Goal: Information Seeking & Learning: Learn about a topic

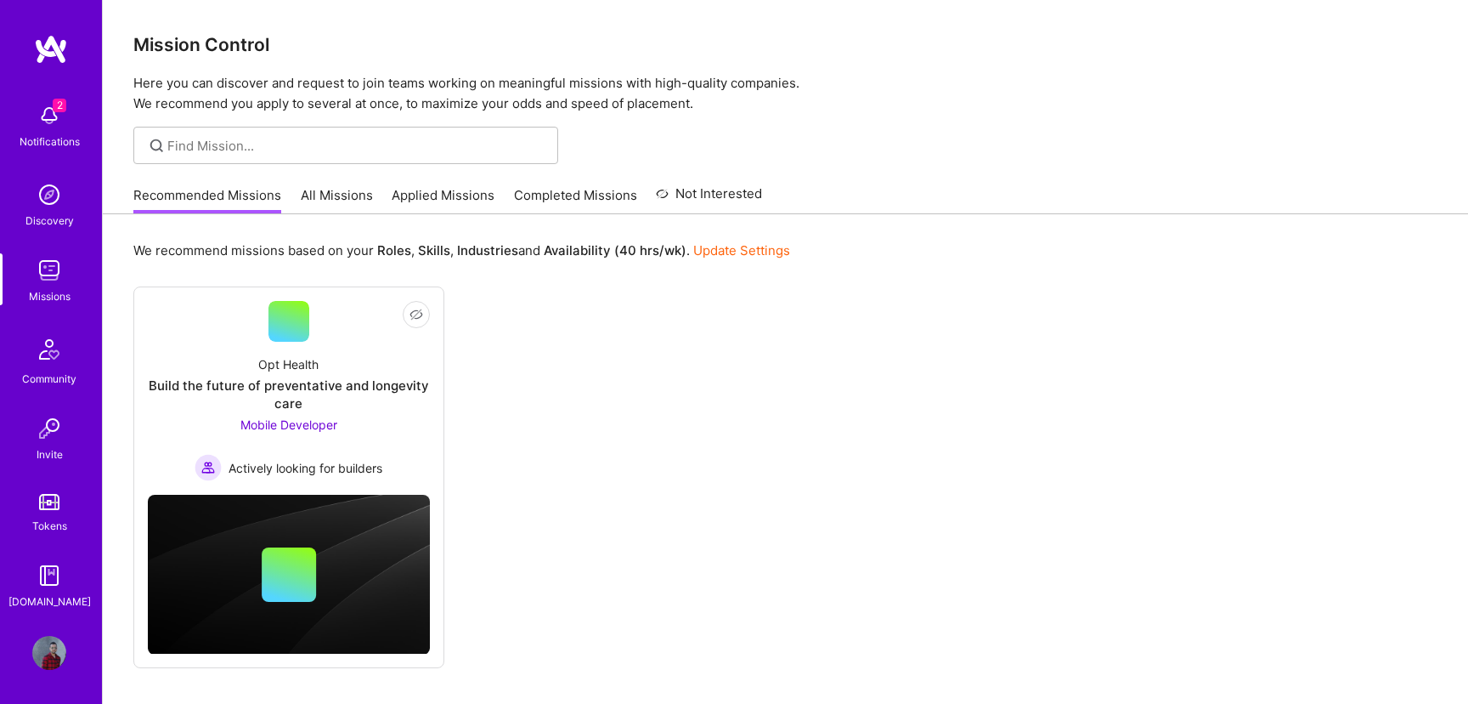
click at [44, 274] on img at bounding box center [49, 270] width 34 height 34
click at [608, 193] on link "Completed Missions" at bounding box center [575, 200] width 123 height 28
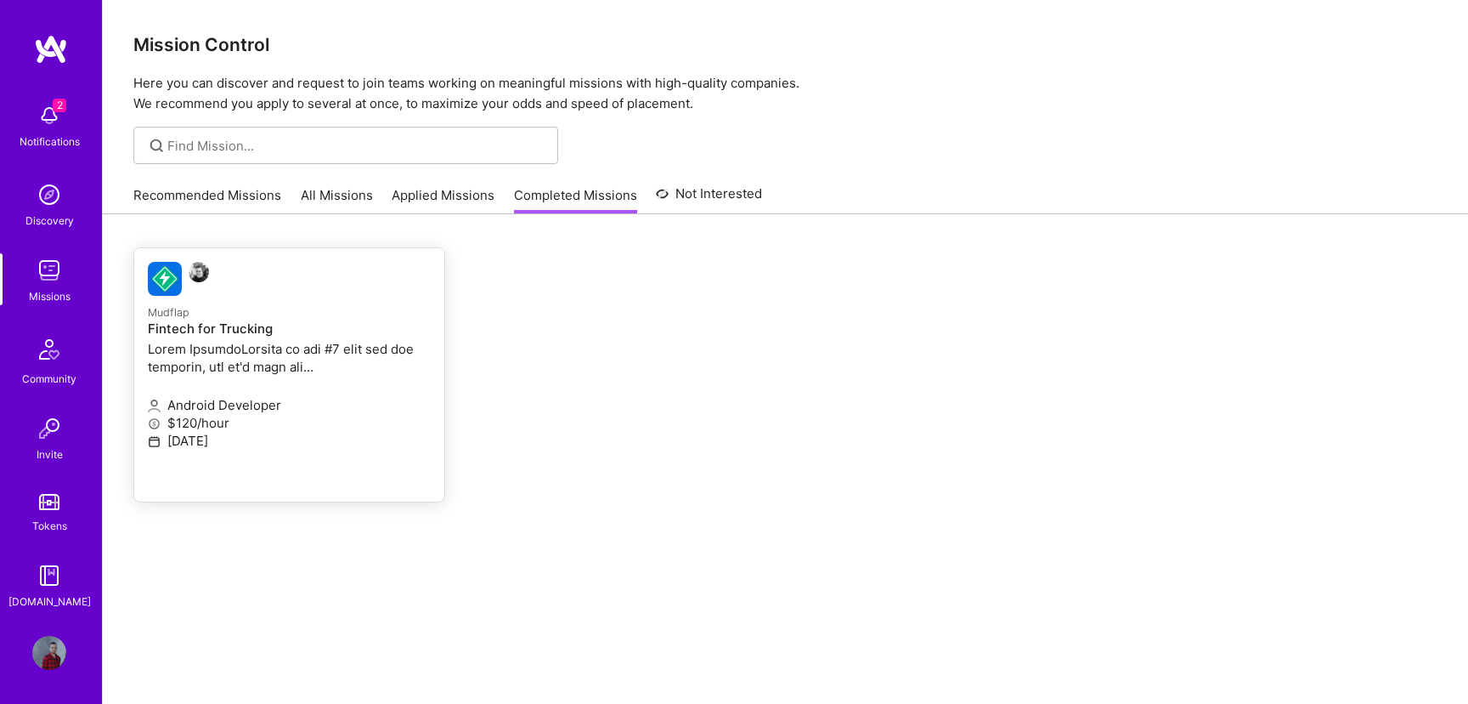
click at [317, 406] on p "Android Developer" at bounding box center [289, 405] width 283 height 18
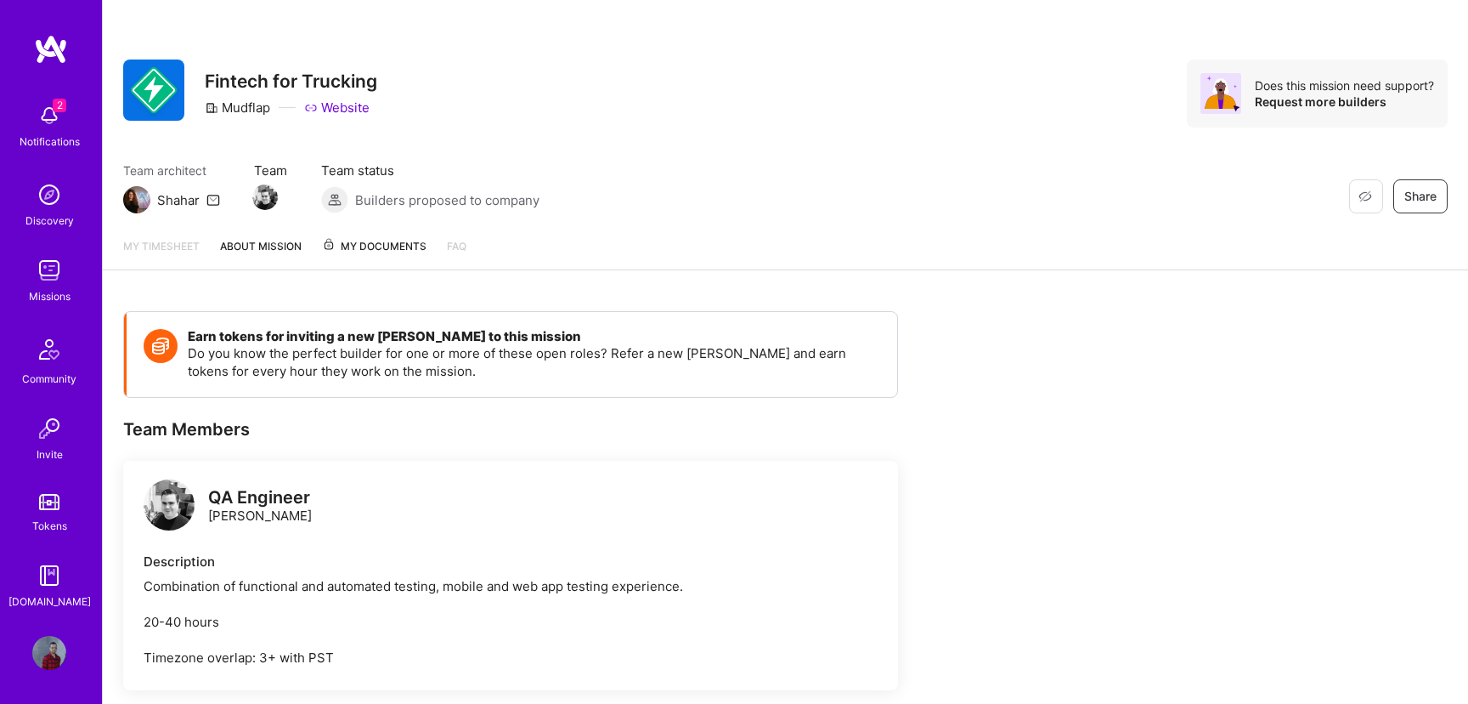
click at [55, 651] on img at bounding box center [49, 653] width 34 height 34
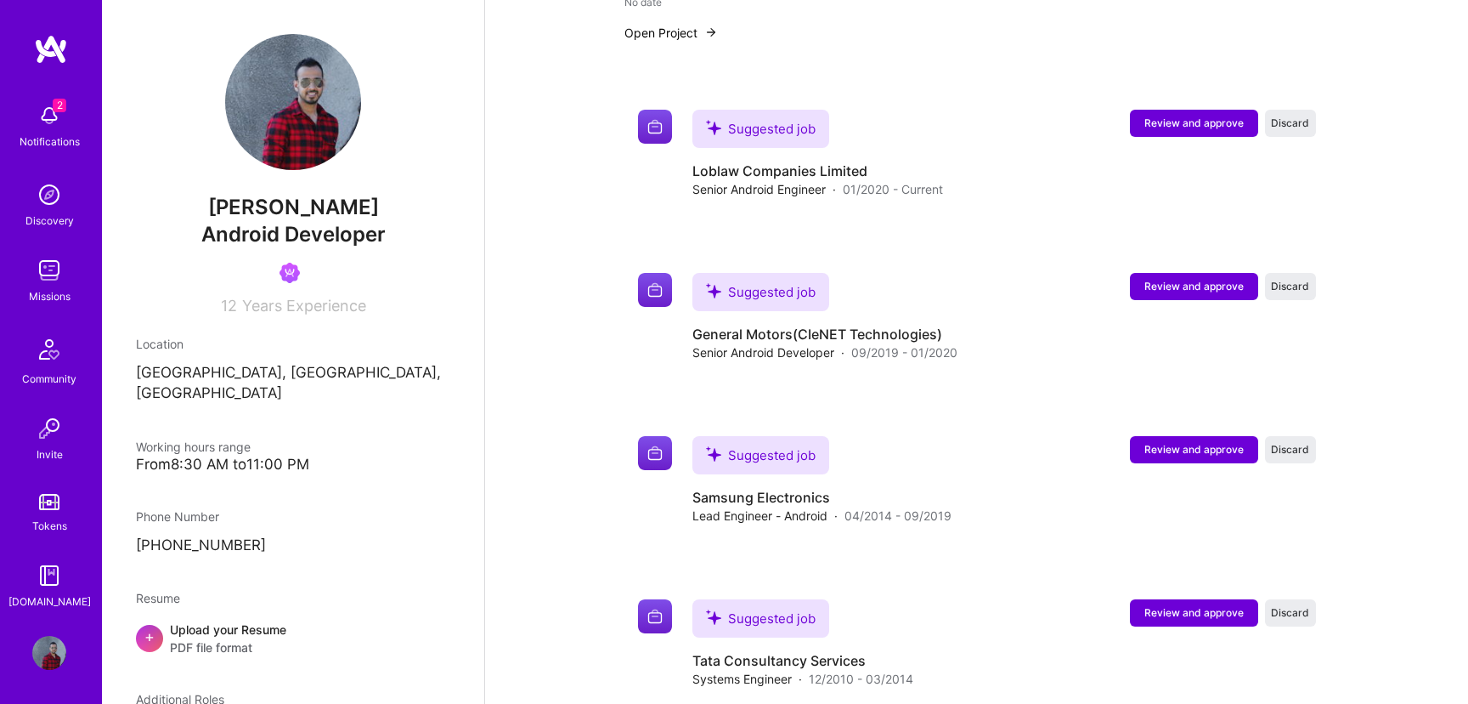
scroll to position [983, 0]
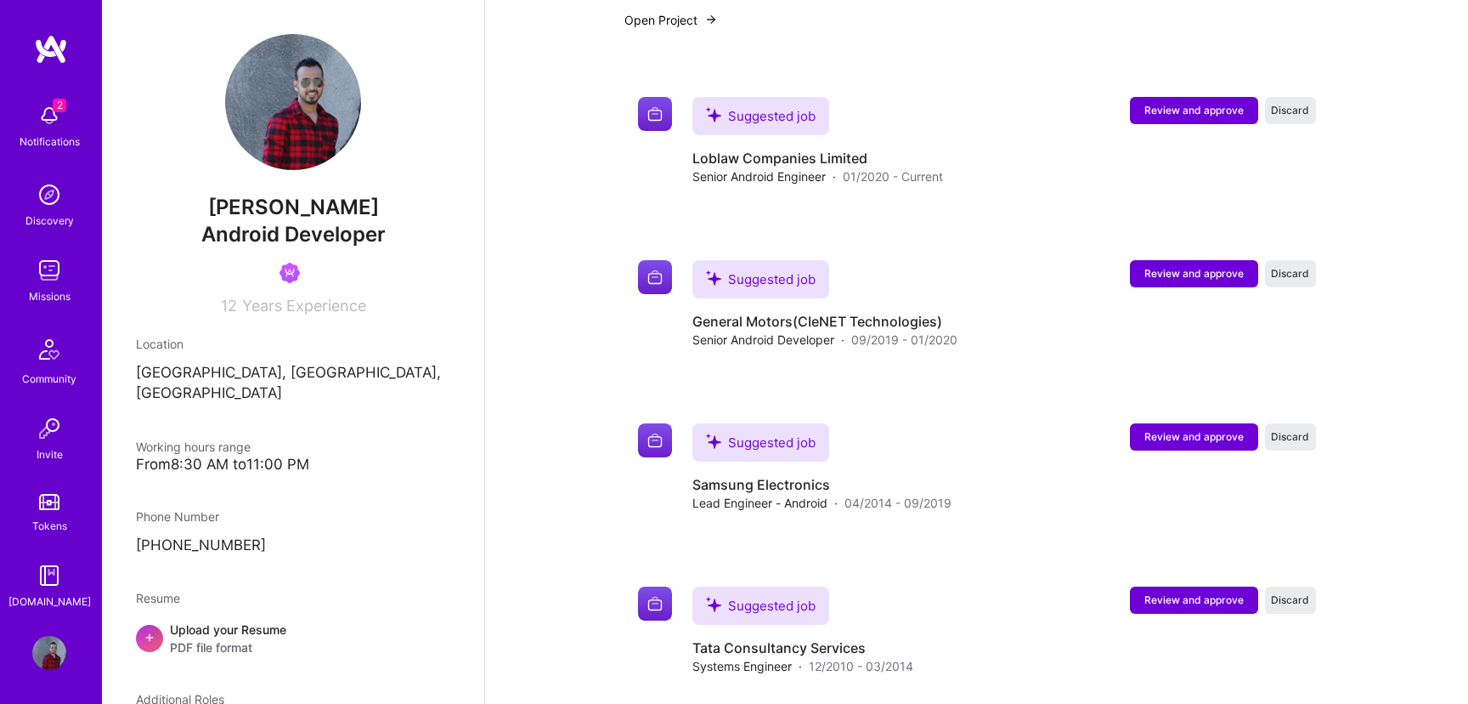
click at [277, 312] on span "Years Experience" at bounding box center [304, 306] width 124 height 18
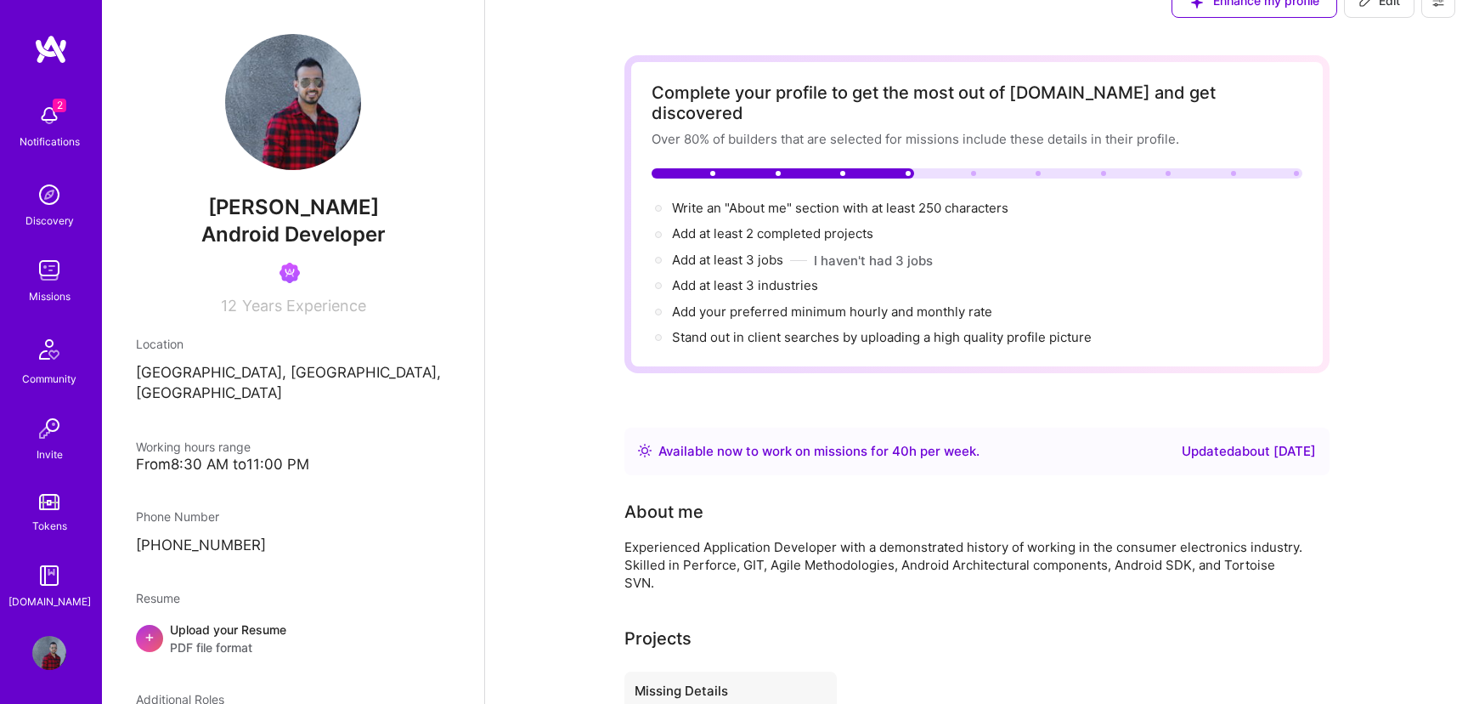
scroll to position [0, 0]
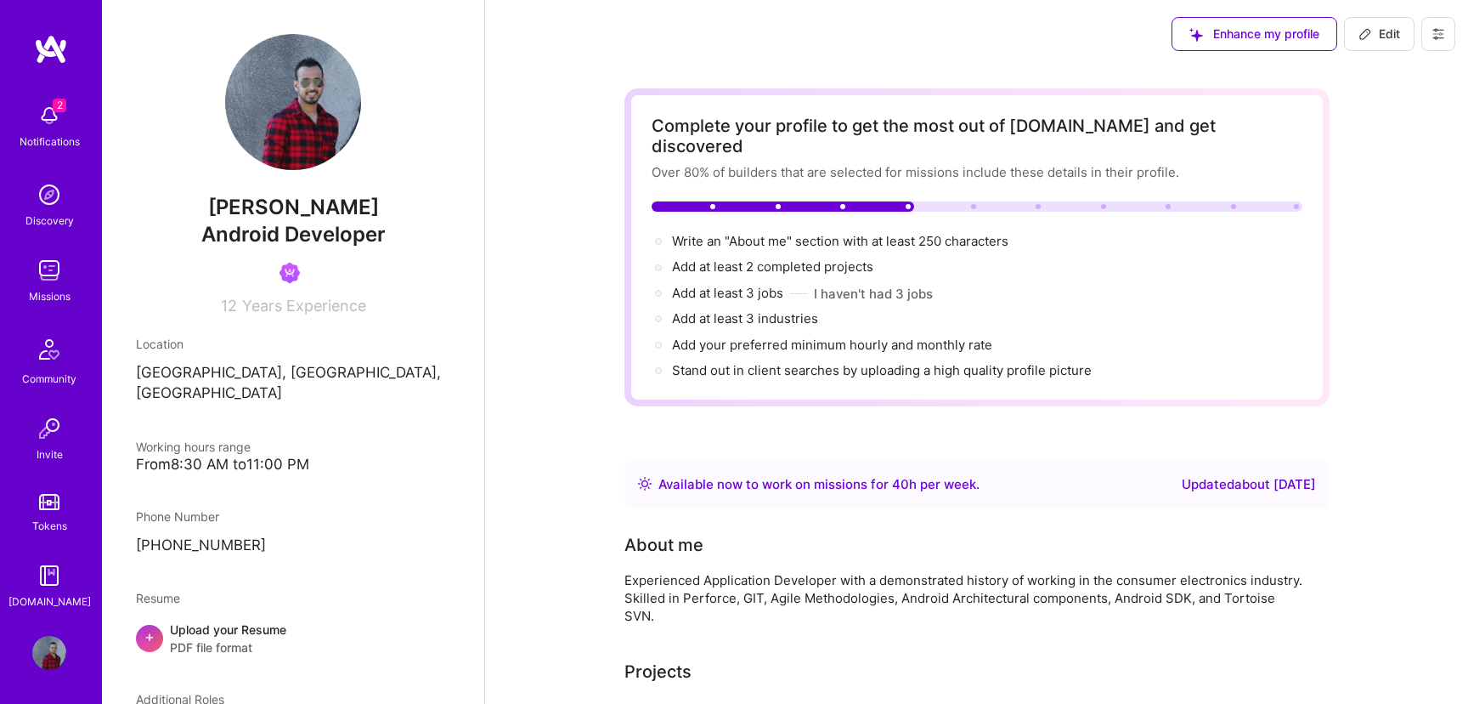
click at [1247, 34] on span "Enhance my profile" at bounding box center [1255, 33] width 130 height 17
click at [62, 287] on div "Missions" at bounding box center [50, 296] width 42 height 18
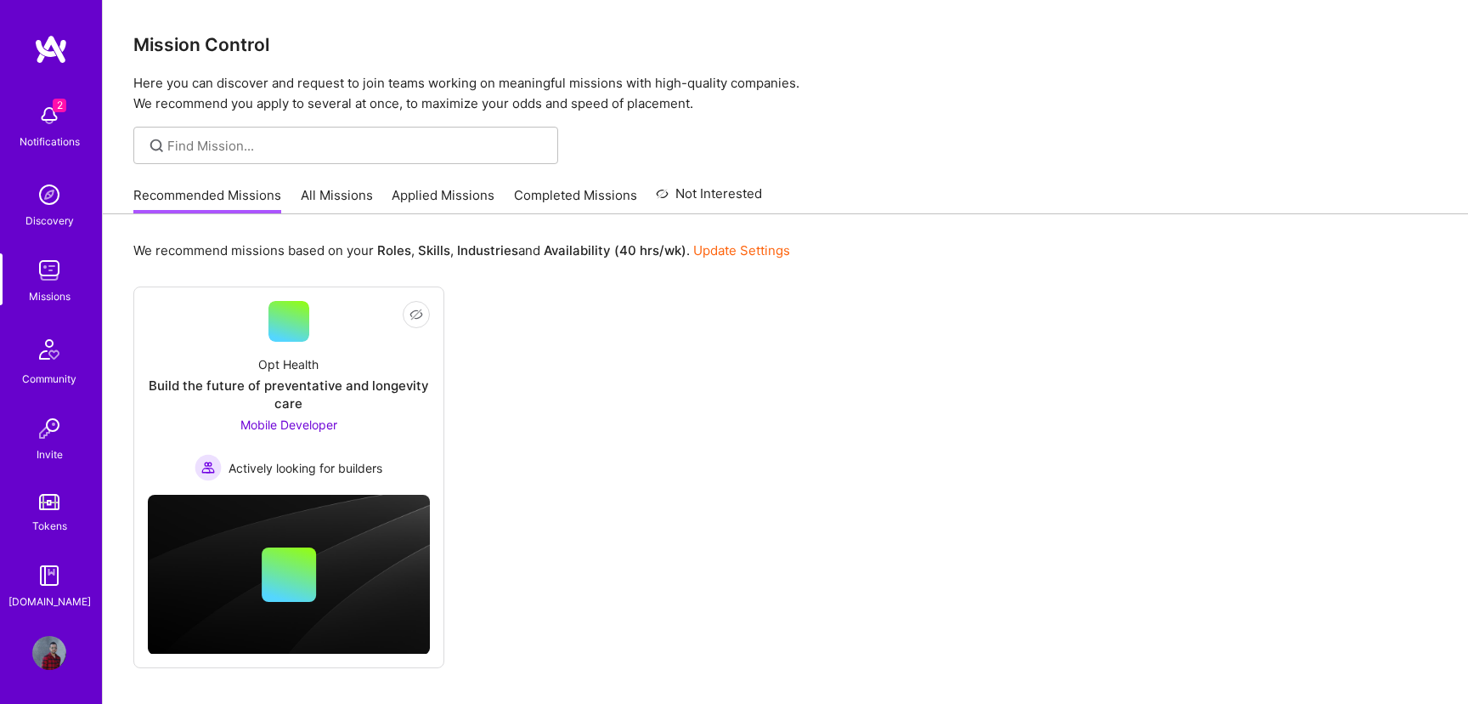
click at [344, 195] on link "All Missions" at bounding box center [337, 200] width 72 height 28
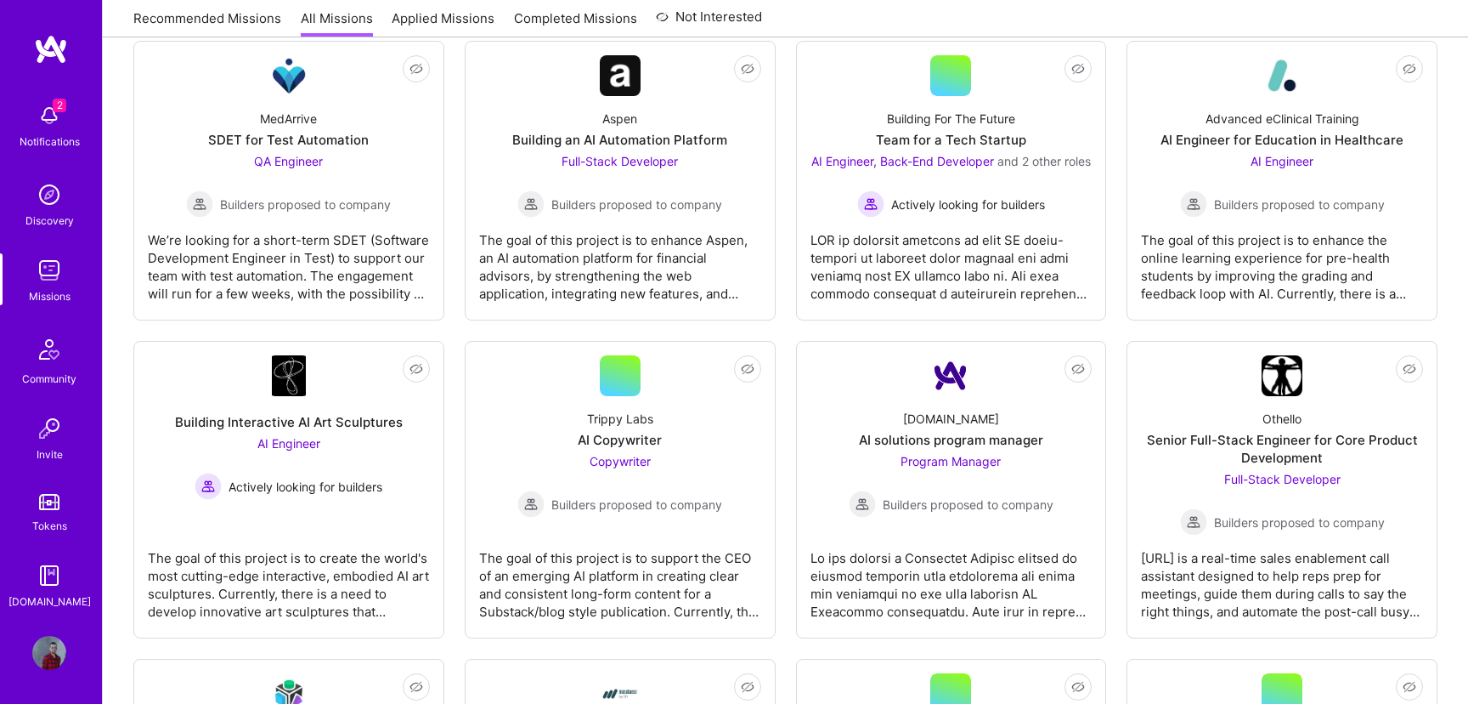
scroll to position [2186, 0]
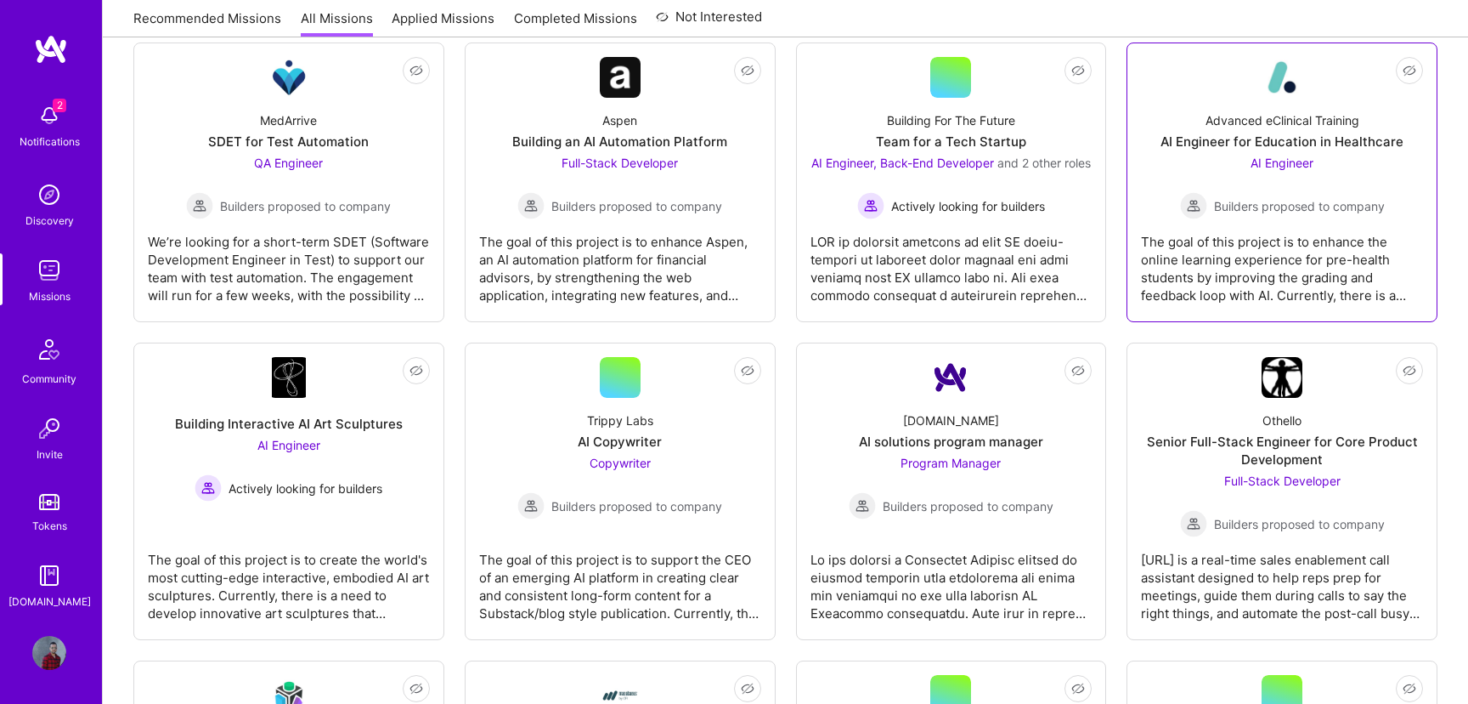
click at [1235, 158] on div "AI Engineer Builders proposed to company" at bounding box center [1282, 186] width 205 height 65
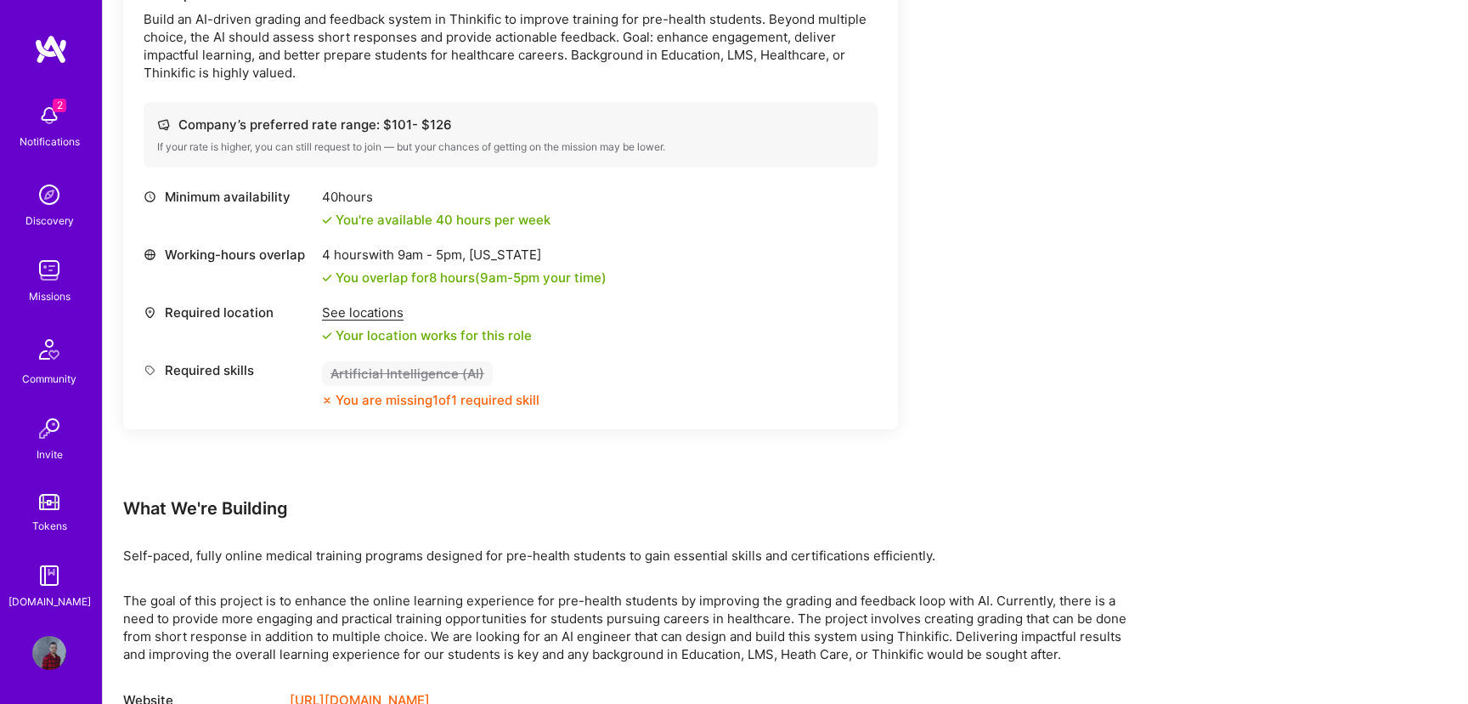
scroll to position [591, 0]
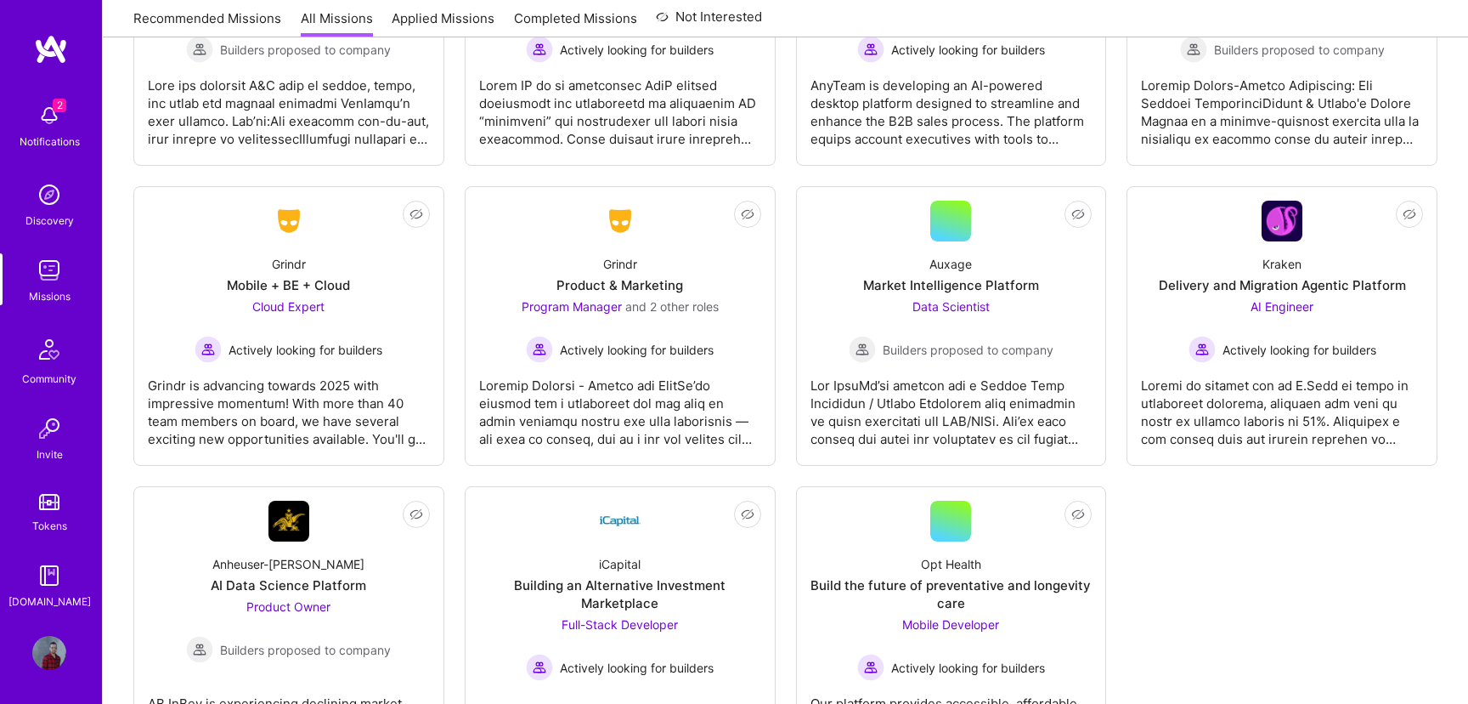
scroll to position [4259, 0]
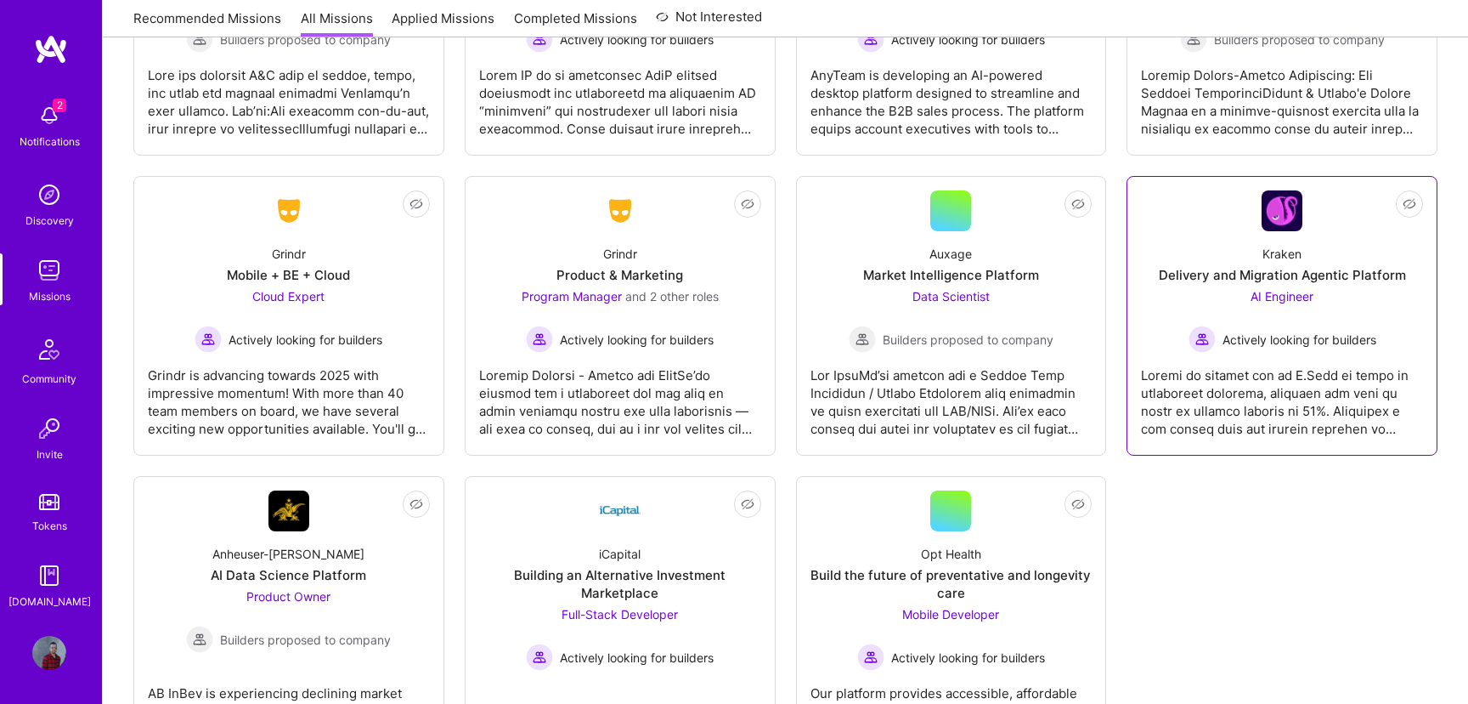
click at [1276, 268] on div "Delivery and Migration Agentic Platform" at bounding box center [1282, 275] width 247 height 18
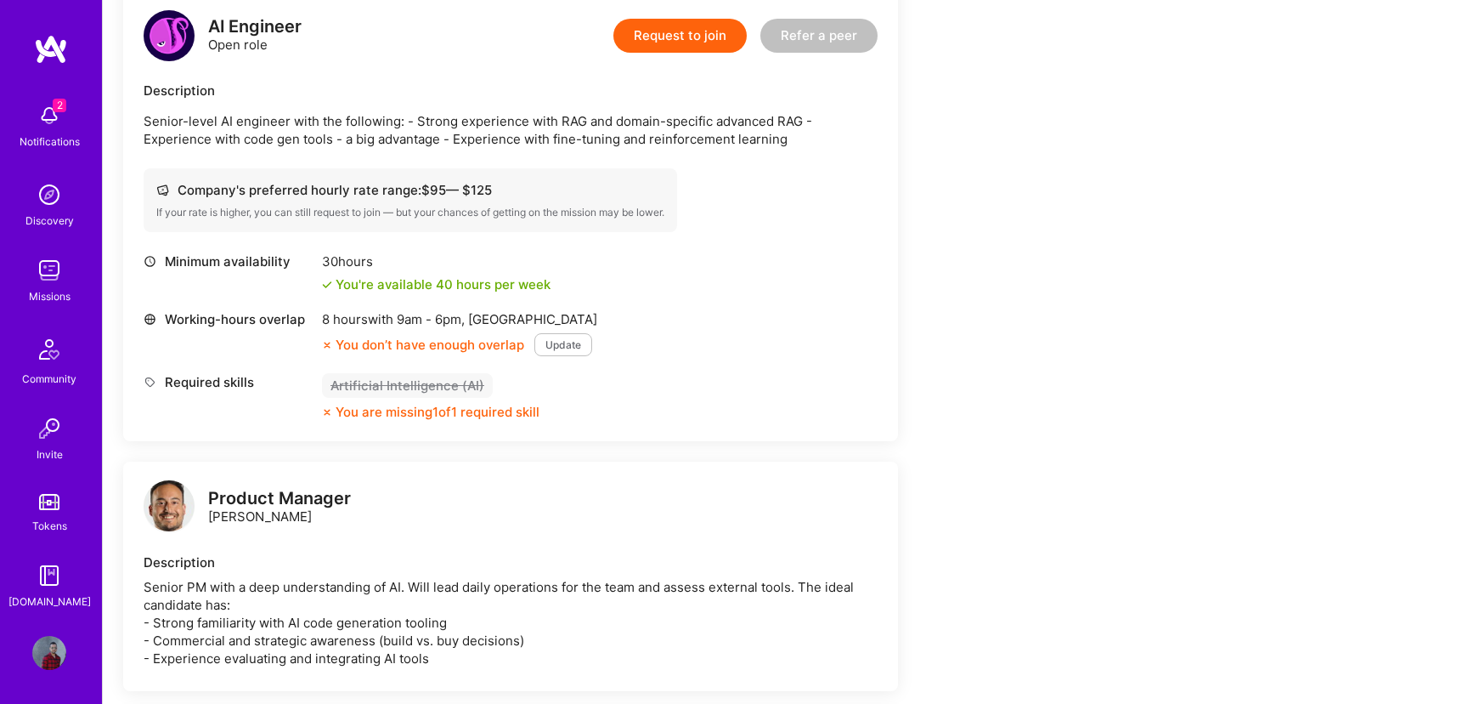
scroll to position [446, 0]
drag, startPoint x: 436, startPoint y: 124, endPoint x: 608, endPoint y: 110, distance: 172.3
click at [608, 110] on div "Description Senior-level AI engineer with the following: - Strong experience wi…" at bounding box center [511, 115] width 734 height 66
click at [602, 122] on p "Senior-level AI engineer with the following: - Strong experience with RAG and d…" at bounding box center [511, 131] width 734 height 36
drag, startPoint x: 604, startPoint y: 116, endPoint x: 724, endPoint y: 111, distance: 119.9
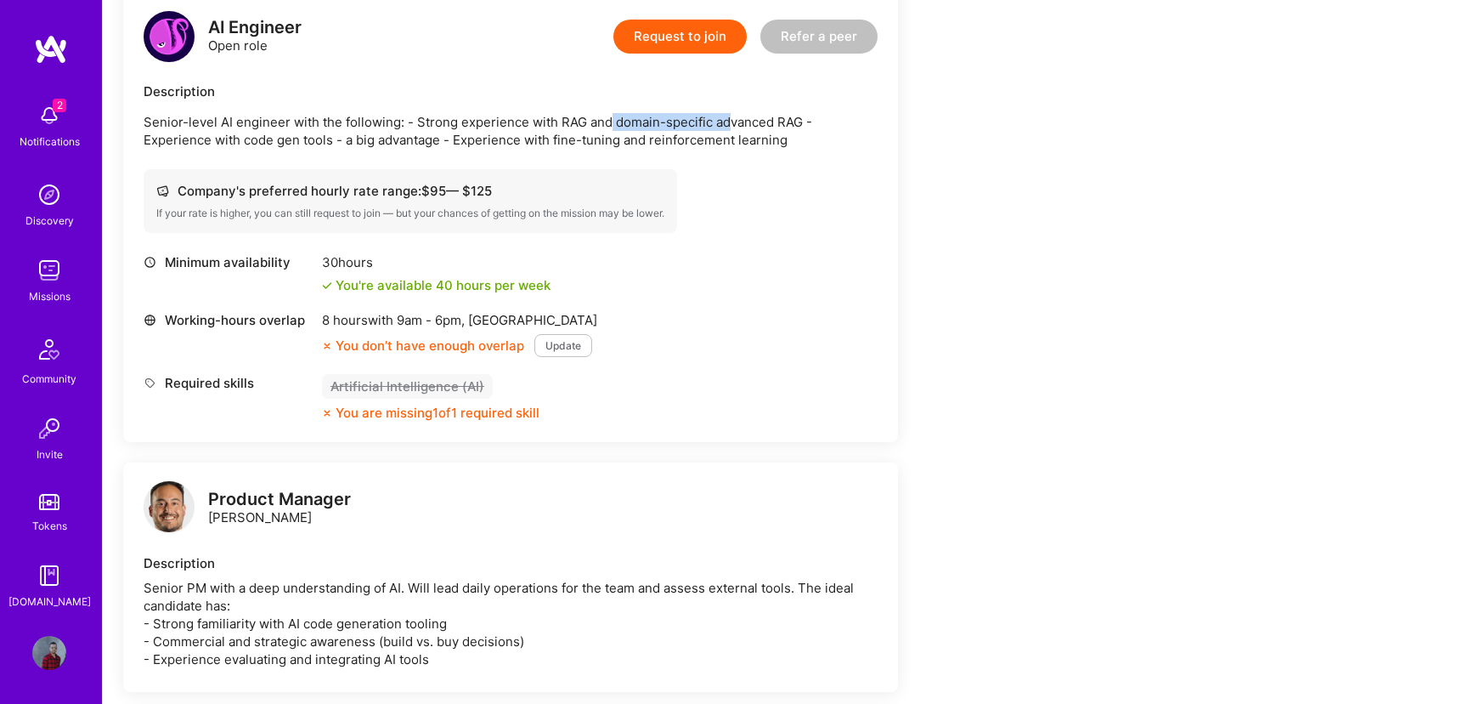
click at [724, 114] on p "Senior-level AI engineer with the following: - Strong experience with RAG and d…" at bounding box center [511, 131] width 734 height 36
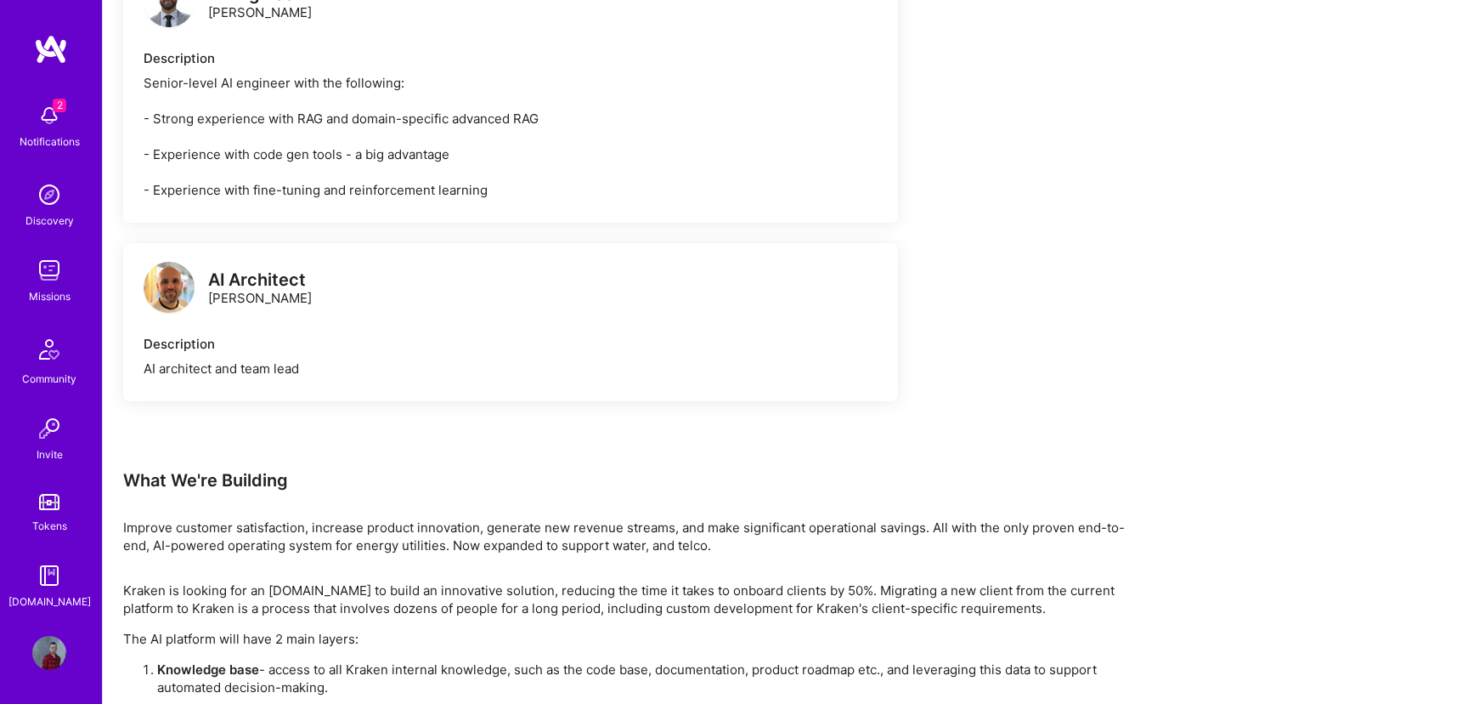
scroll to position [1239, 0]
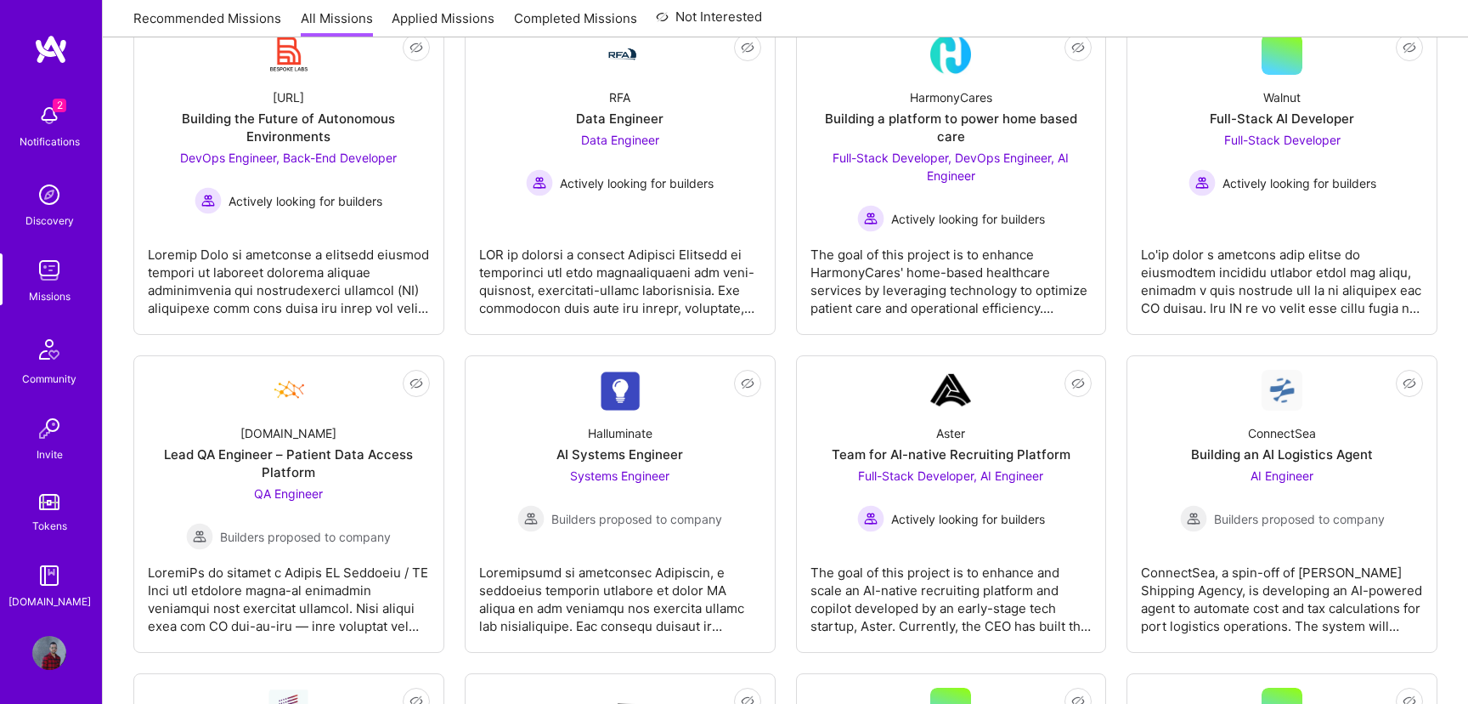
scroll to position [317, 0]
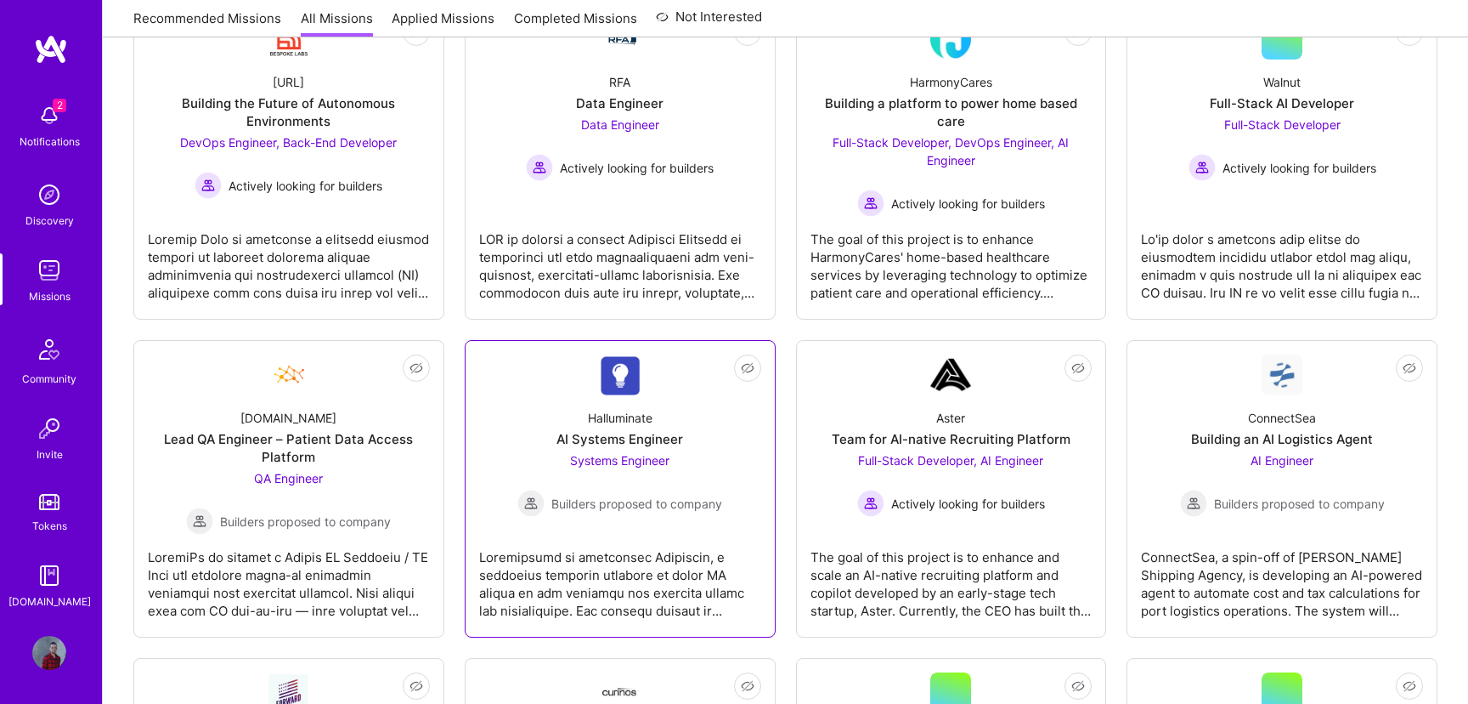
click at [587, 586] on div at bounding box center [620, 577] width 282 height 85
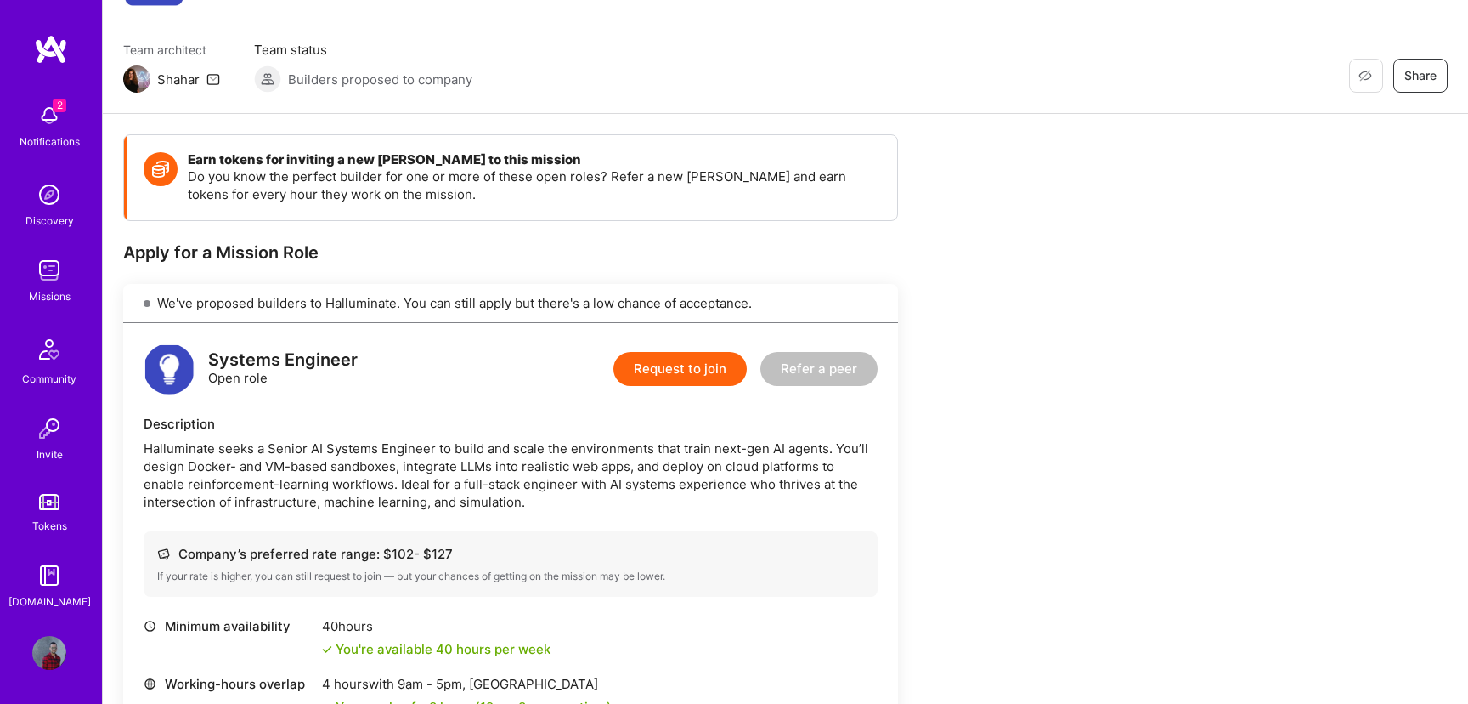
scroll to position [116, 0]
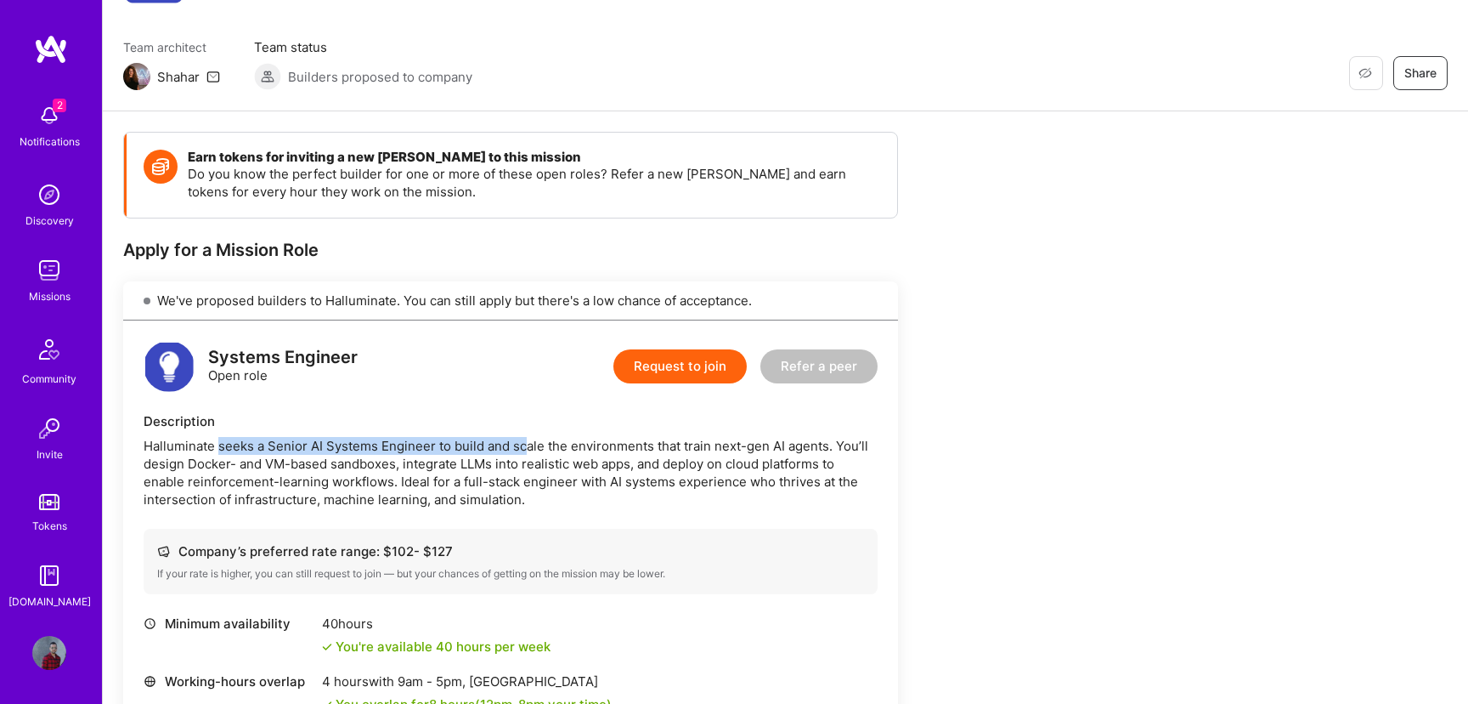
drag, startPoint x: 217, startPoint y: 450, endPoint x: 525, endPoint y: 446, distance: 308.5
click at [525, 446] on div "Halluminate seeks a Senior AI Systems Engineer to build and scale the environme…" at bounding box center [511, 472] width 734 height 71
drag, startPoint x: 164, startPoint y: 465, endPoint x: 402, endPoint y: 466, distance: 237.9
click at [402, 467] on div "Halluminate seeks a Senior AI Systems Engineer to build and scale the environme…" at bounding box center [511, 472] width 734 height 71
drag, startPoint x: 427, startPoint y: 471, endPoint x: 655, endPoint y: 472, distance: 227.7
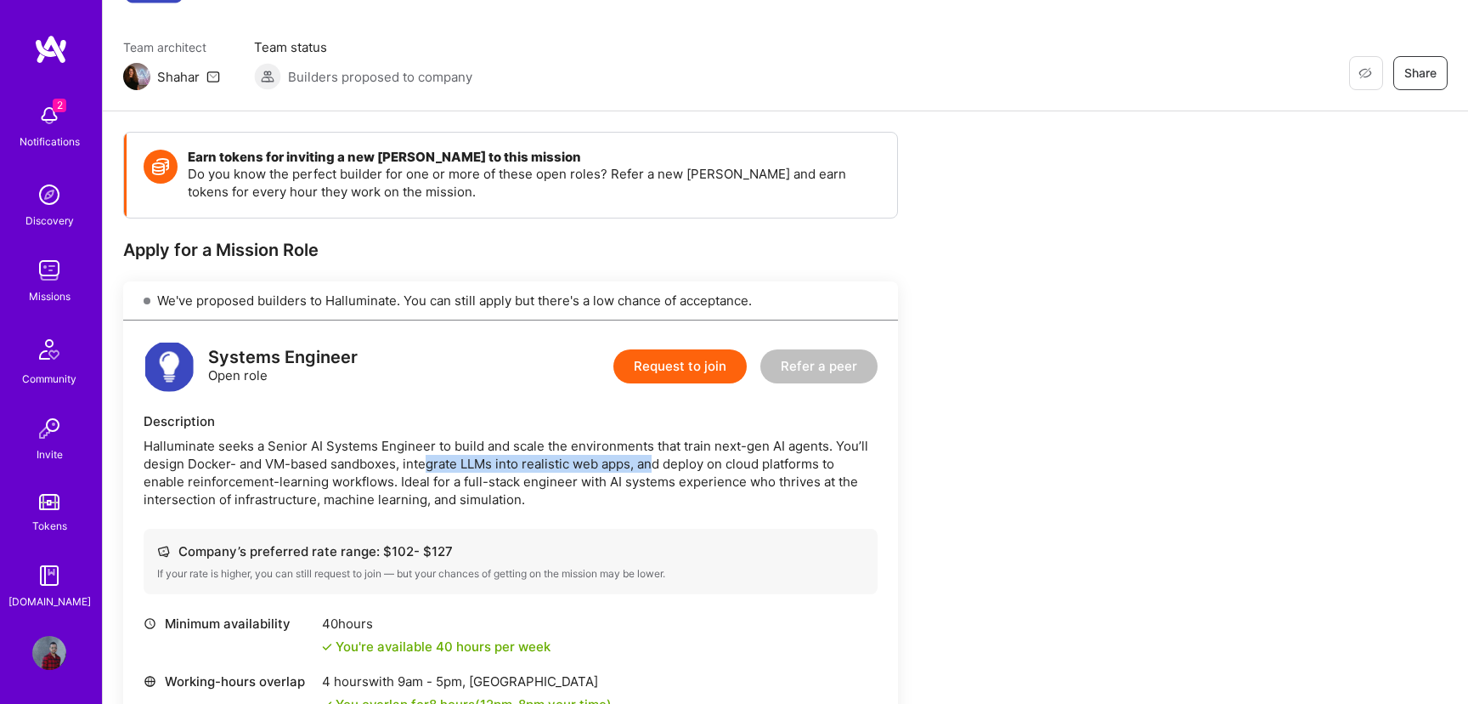
click at [653, 472] on div "Halluminate seeks a Senior AI Systems Engineer to build and scale the environme…" at bounding box center [511, 472] width 734 height 71
drag, startPoint x: 656, startPoint y: 461, endPoint x: 827, endPoint y: 457, distance: 170.9
click at [827, 457] on div "Halluminate seeks a Senior AI Systems Engineer to build and scale the environme…" at bounding box center [511, 472] width 734 height 71
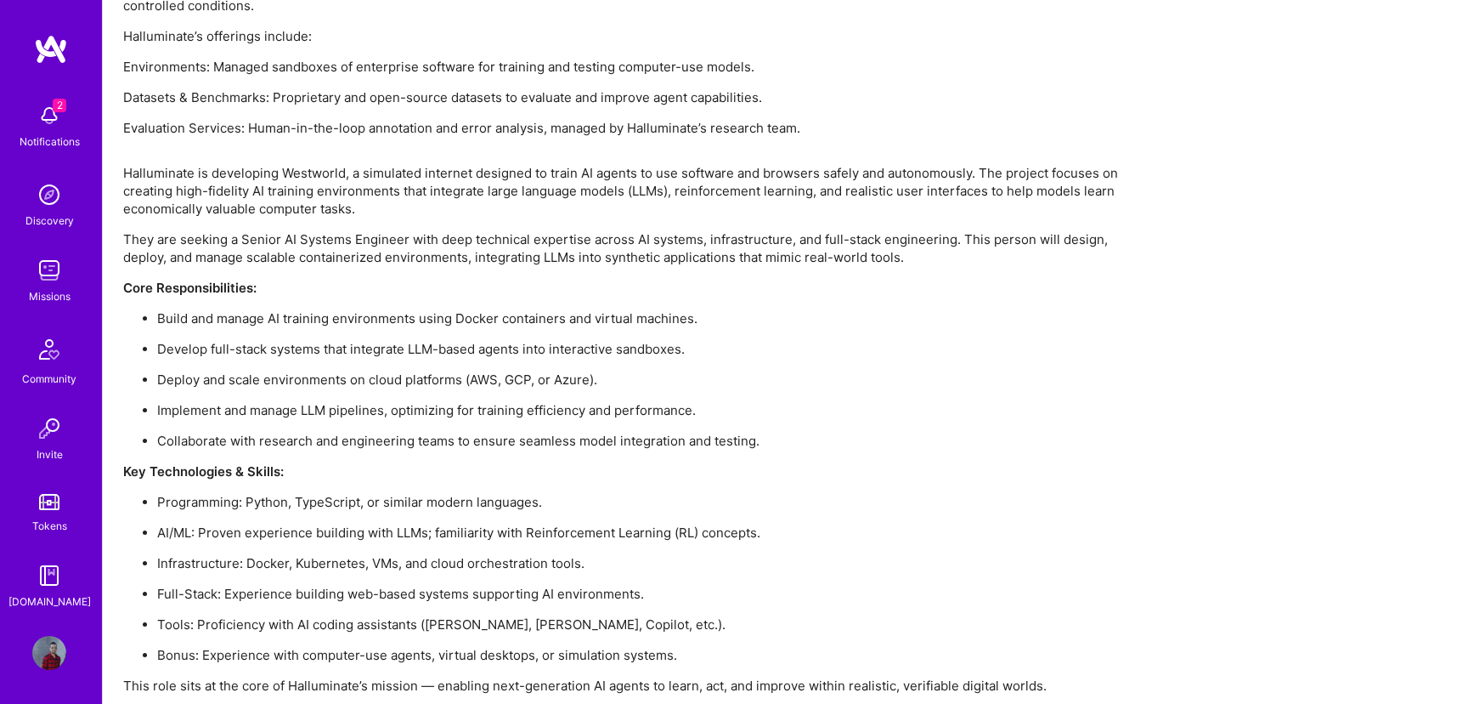
scroll to position [1304, 0]
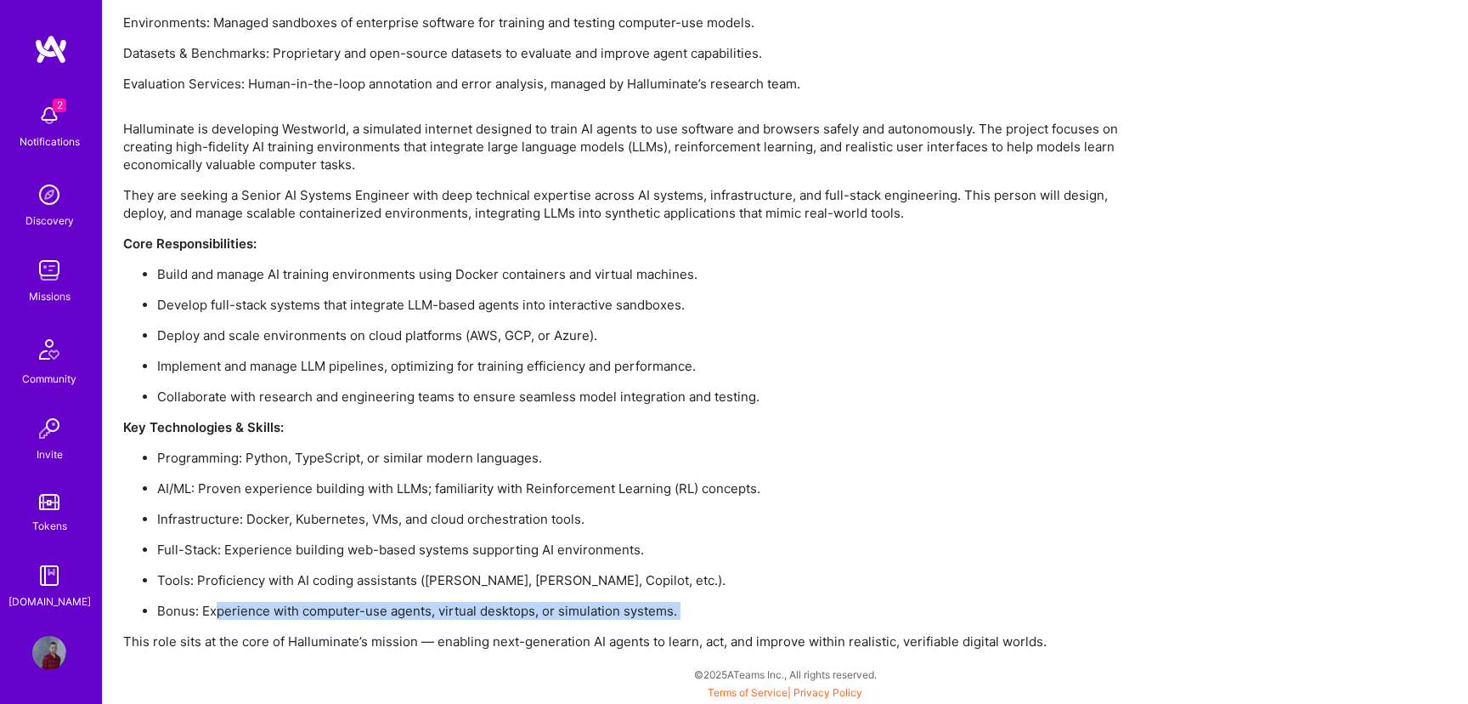
drag, startPoint x: 218, startPoint y: 610, endPoint x: 499, endPoint y: 619, distance: 281.4
click at [494, 620] on div "Halluminate is developing Westworld, a simulated internet designed to train AI …" at bounding box center [633, 385] width 1020 height 530
